Goal: Navigation & Orientation: Find specific page/section

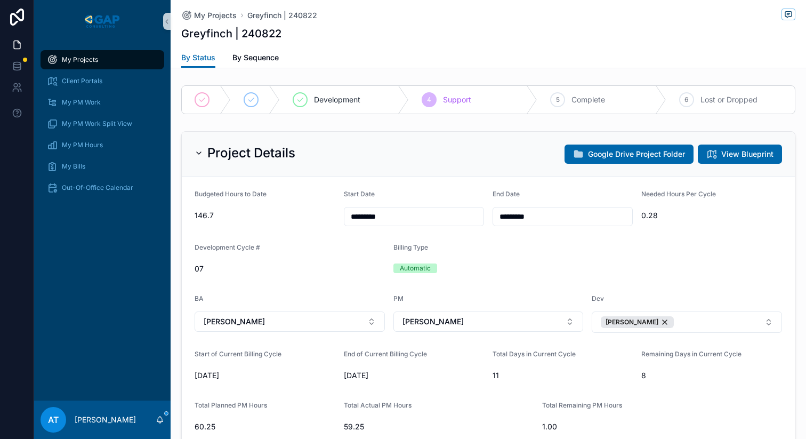
scroll to position [985, 0]
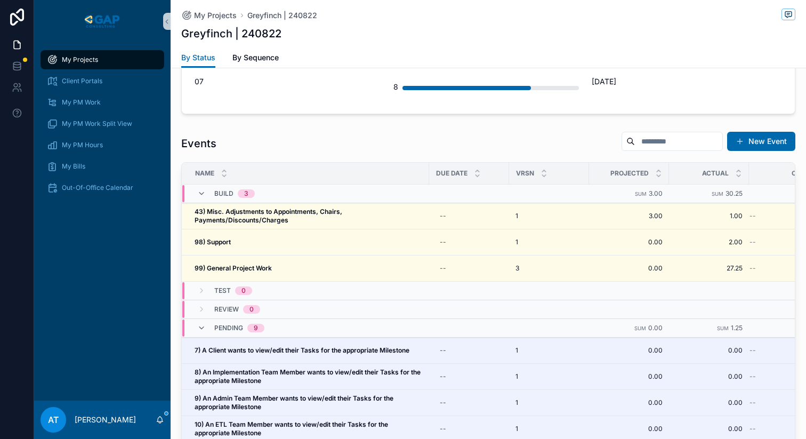
click at [76, 62] on span "My Projects" at bounding box center [80, 59] width 36 height 9
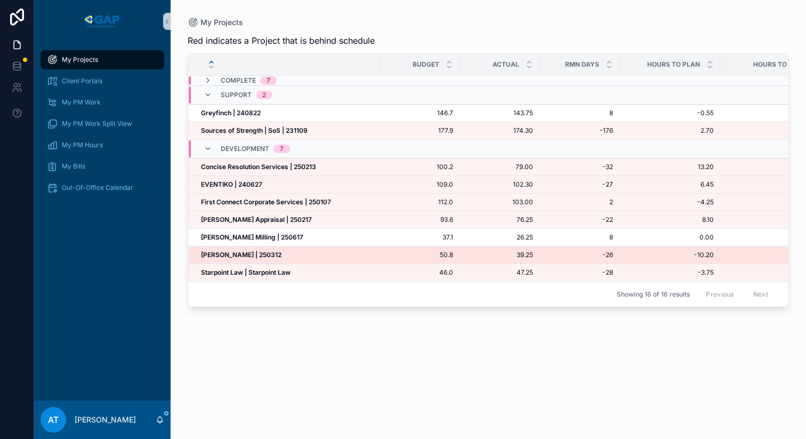
click at [258, 253] on strong "[PERSON_NAME] | 250312" at bounding box center [241, 254] width 80 height 8
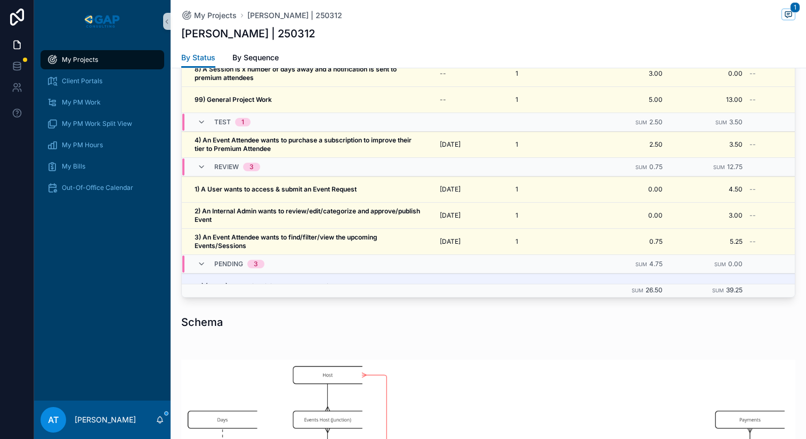
scroll to position [912, 0]
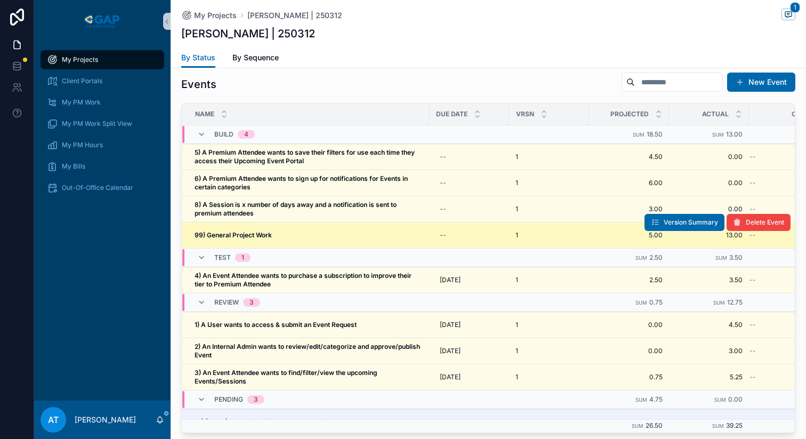
click at [307, 231] on div "99) General Project Work 99) General Project Work" at bounding box center [308, 235] width 228 height 9
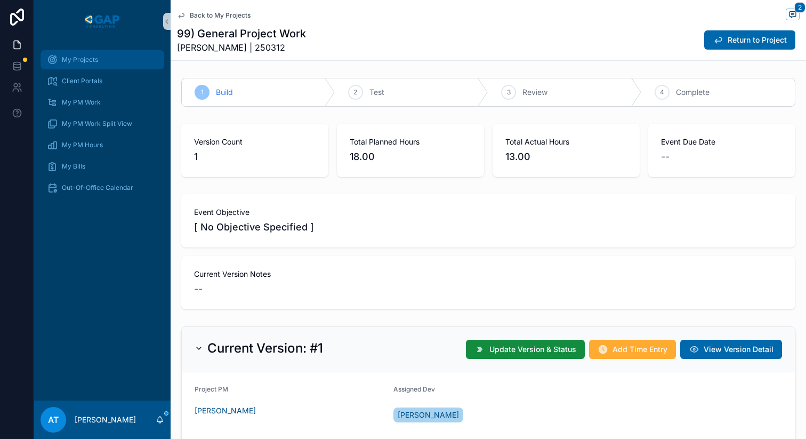
click at [63, 56] on span "My Projects" at bounding box center [80, 59] width 36 height 9
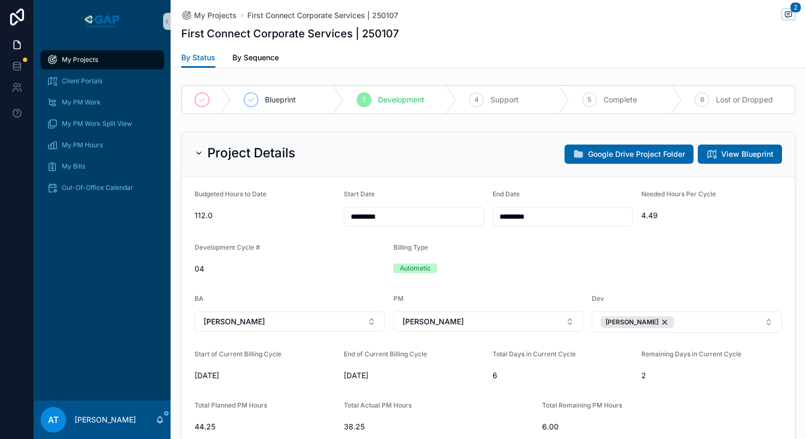
scroll to position [960, 0]
